Goal: Information Seeking & Learning: Learn about a topic

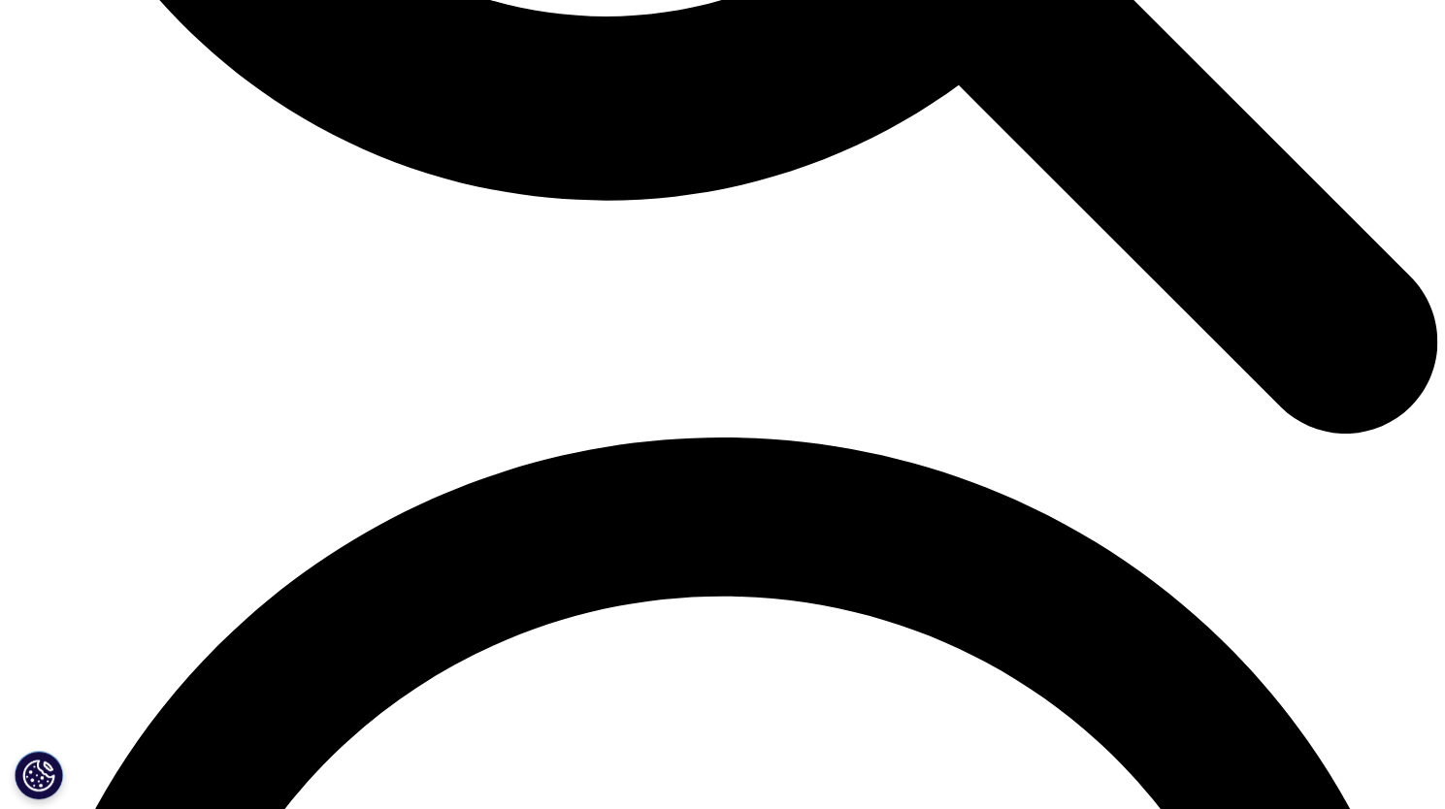
scroll to position [2456, 0]
